Goal: Find specific page/section

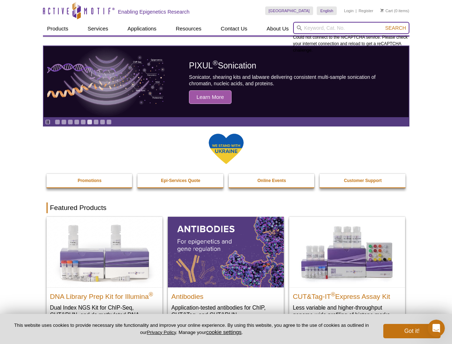
click at [351, 28] on input "search" at bounding box center [351, 28] width 116 height 12
click at [396, 28] on span "Search" at bounding box center [395, 28] width 21 height 6
click at [48, 122] on icon "Pause" at bounding box center [47, 122] width 5 height 5
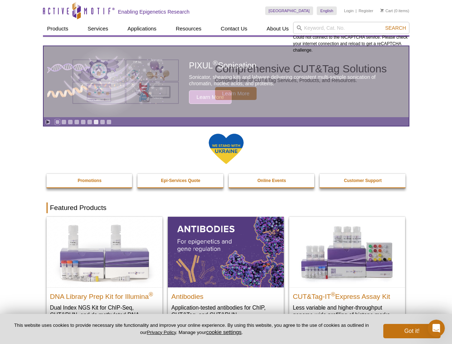
click at [57, 122] on link "Go to slide 1" at bounding box center [57, 121] width 5 height 5
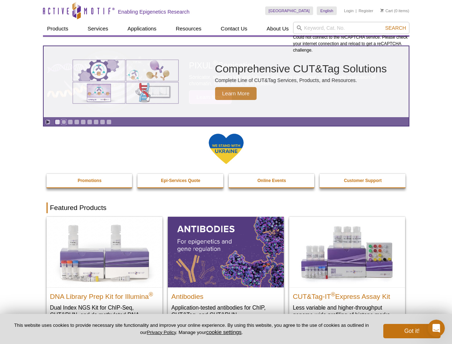
click at [64, 122] on link "Go to slide 2" at bounding box center [63, 121] width 5 height 5
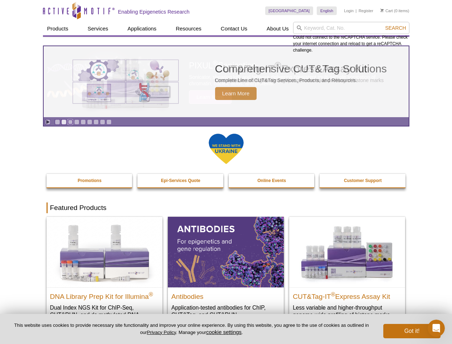
click at [70, 122] on link "Go to slide 3" at bounding box center [70, 121] width 5 height 5
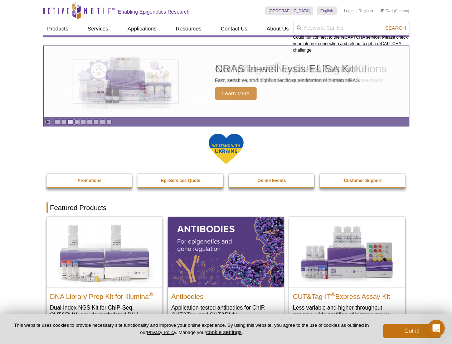
click at [77, 122] on link "Go to slide 4" at bounding box center [76, 121] width 5 height 5
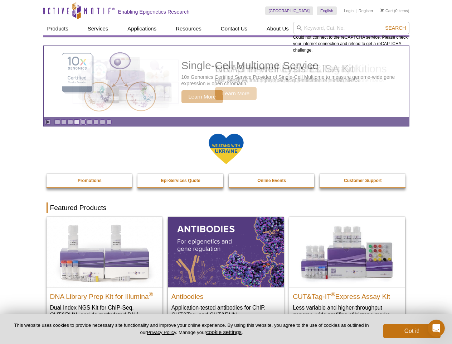
click at [83, 122] on link "Go to slide 5" at bounding box center [83, 121] width 5 height 5
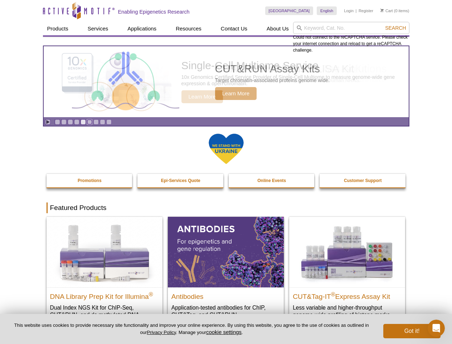
click at [90, 122] on link "Go to slide 6" at bounding box center [89, 121] width 5 height 5
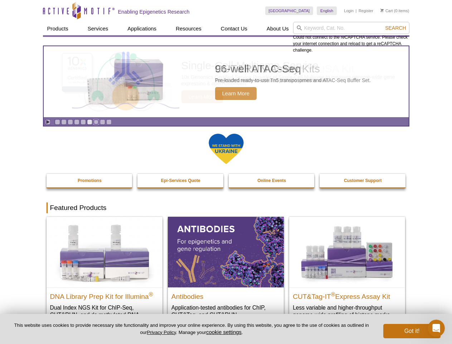
click at [96, 122] on link "Go to slide 7" at bounding box center [95, 121] width 5 height 5
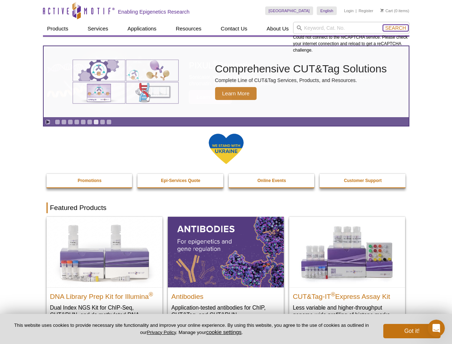
click at [396, 28] on span "Search" at bounding box center [395, 28] width 21 height 6
